Goal: Information Seeking & Learning: Learn about a topic

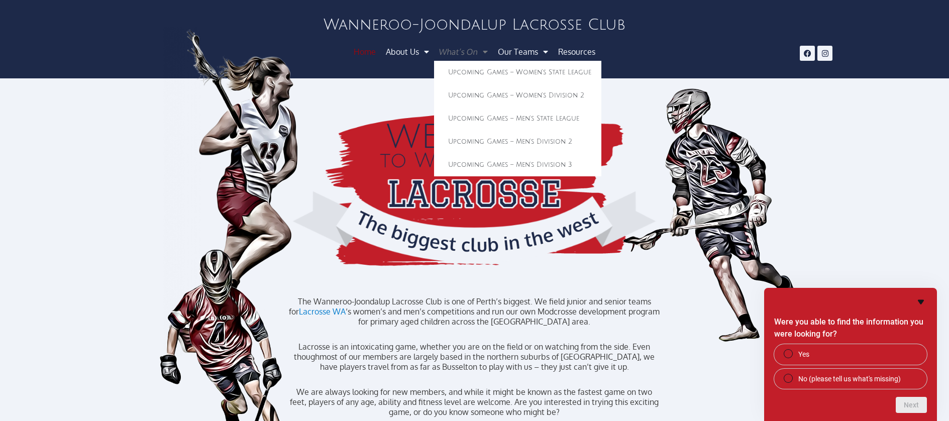
click at [470, 52] on link "What’s On" at bounding box center [463, 52] width 61 height 18
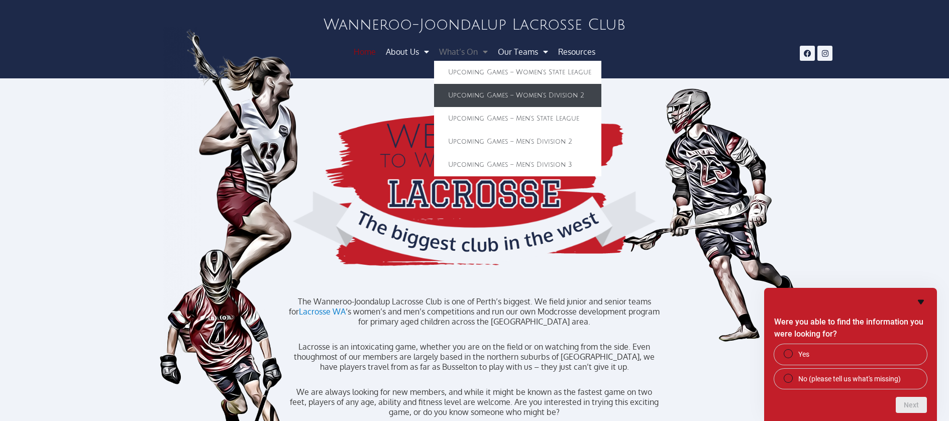
click at [459, 89] on link "Upcoming Games – Women’s Division 2" at bounding box center [517, 95] width 167 height 23
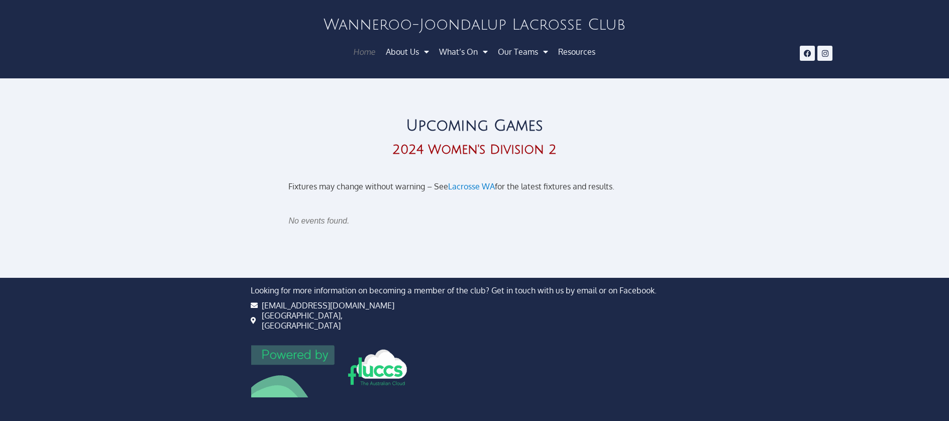
click at [368, 51] on link "Home" at bounding box center [364, 52] width 35 height 18
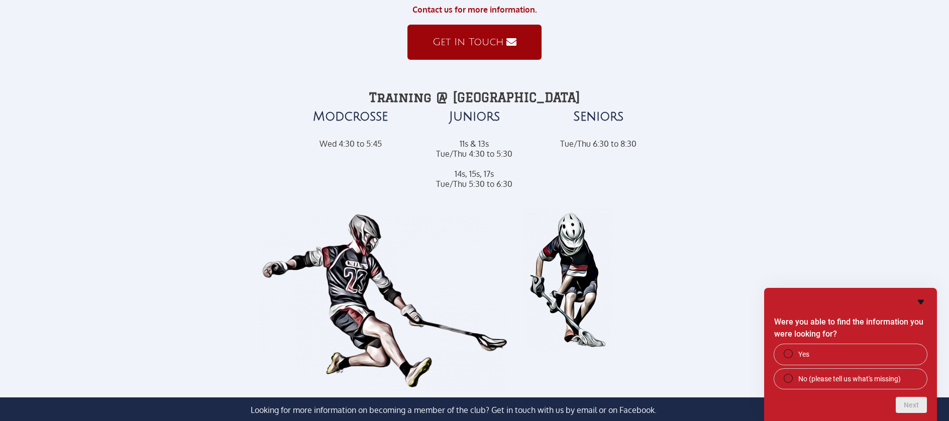
scroll to position [627, 0]
